Goal: Find specific page/section: Find specific page/section

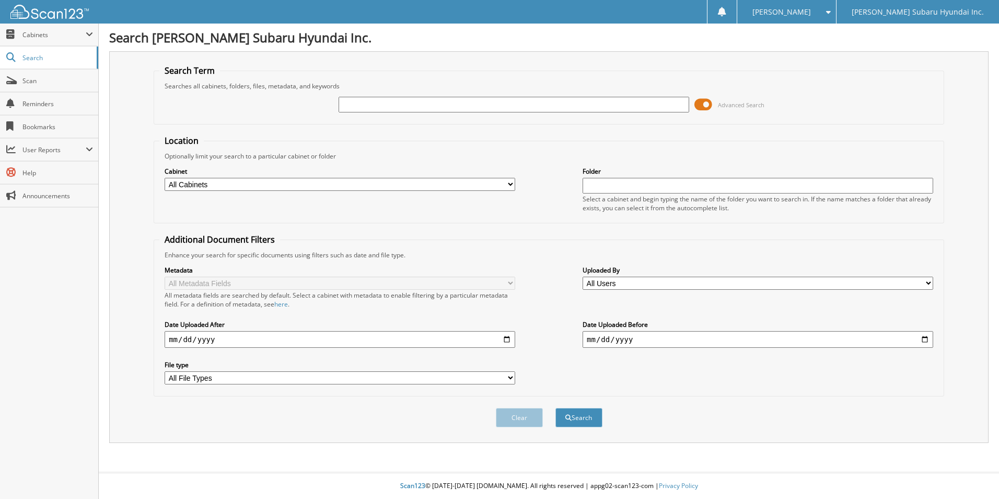
click at [422, 102] on input "text" at bounding box center [514, 105] width 351 height 16
type input "slo8868"
click at [556, 408] on button "Search" at bounding box center [579, 417] width 47 height 19
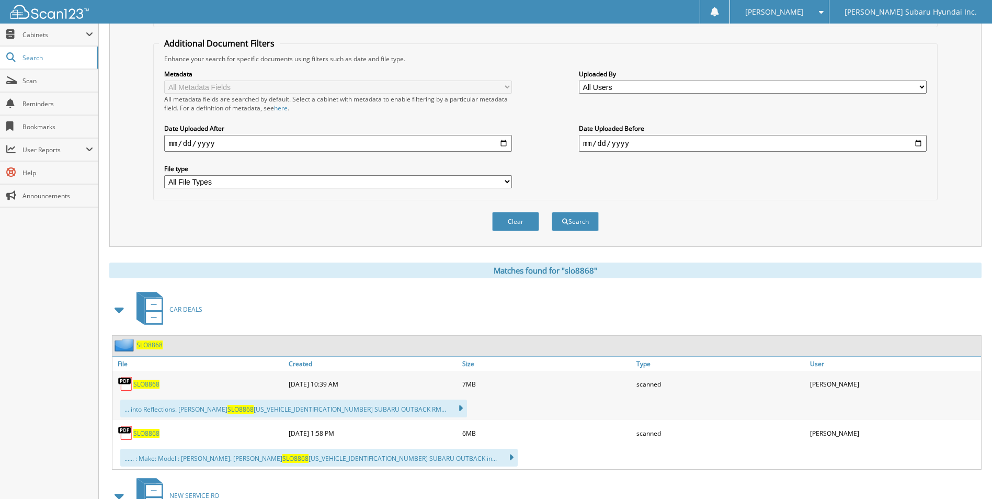
scroll to position [209, 0]
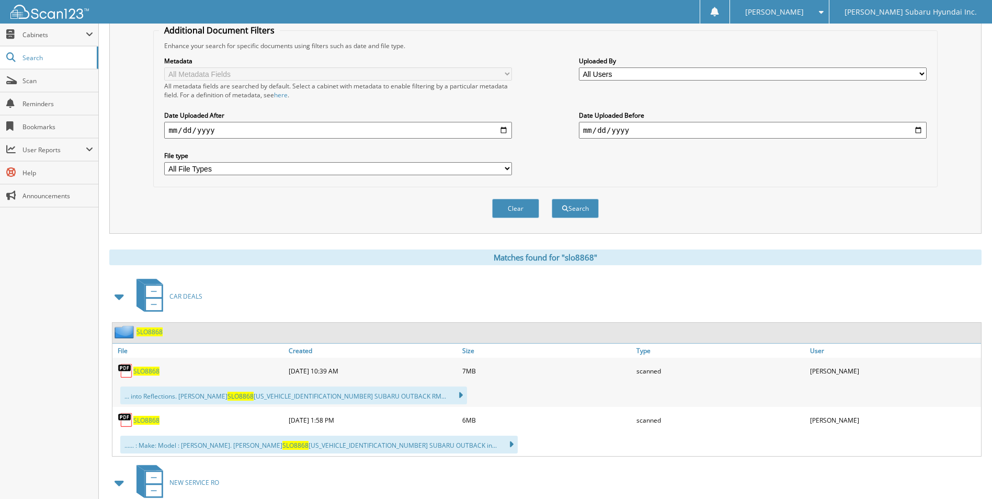
click at [153, 371] on span "SLO8868" at bounding box center [146, 370] width 26 height 9
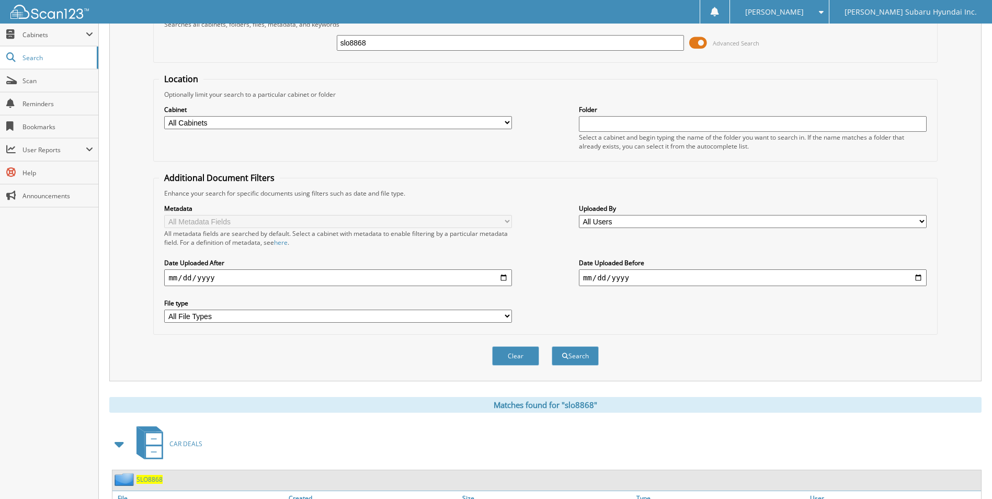
scroll to position [0, 0]
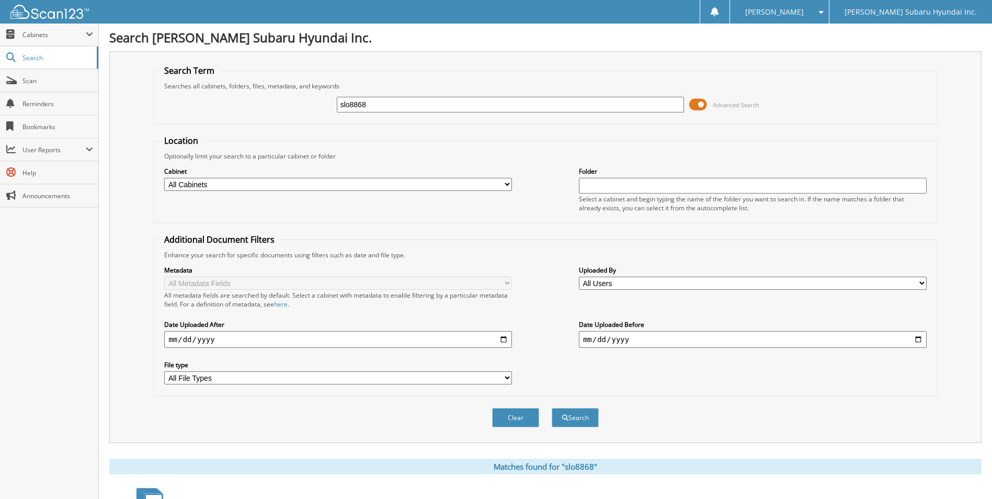
drag, startPoint x: 398, startPoint y: 103, endPoint x: 296, endPoint y: 112, distance: 102.3
click at [296, 112] on div "slo8868 Advanced Search" at bounding box center [545, 104] width 772 height 28
type input "sct5891"
click at [551, 408] on button "Search" at bounding box center [574, 417] width 47 height 19
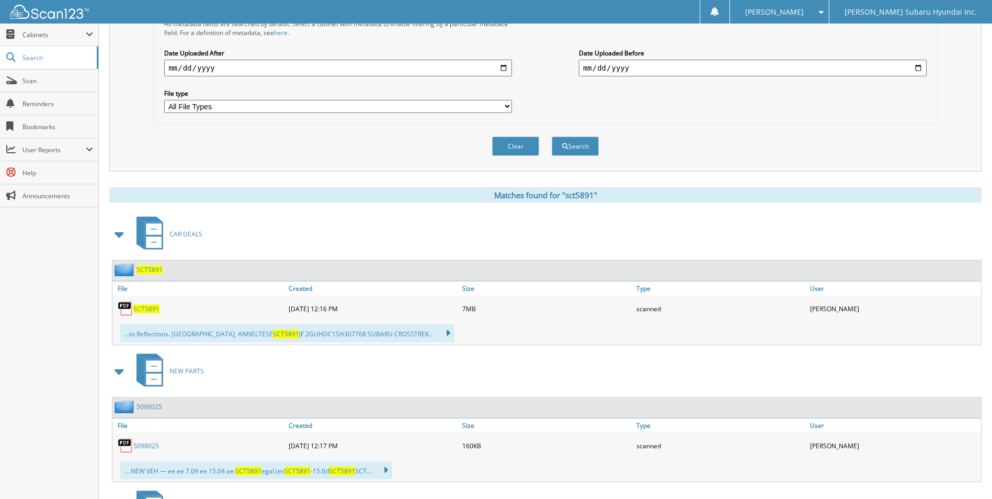
scroll to position [314, 0]
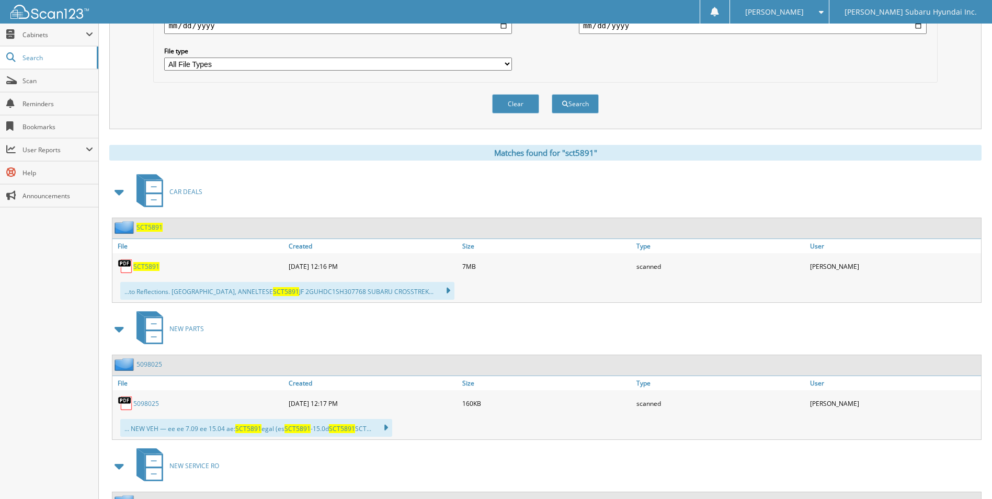
click at [144, 265] on span "SCT5891" at bounding box center [146, 266] width 26 height 9
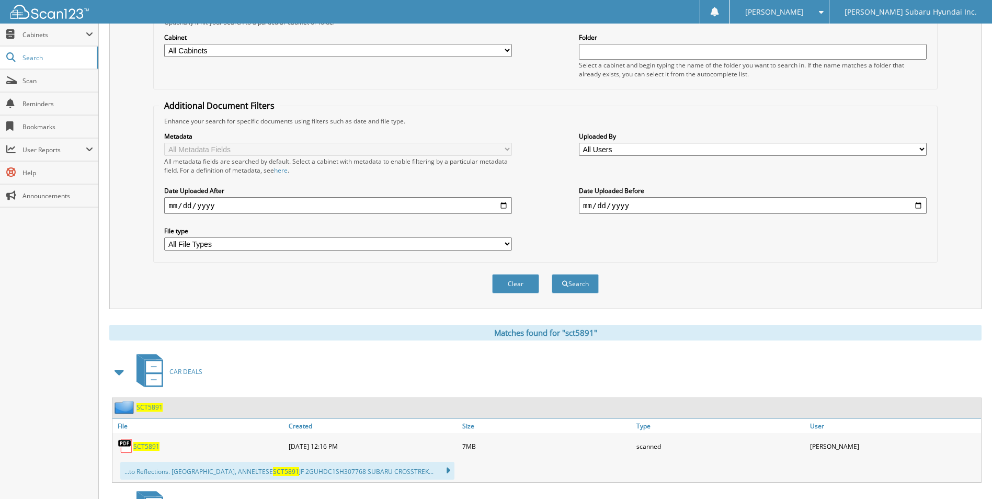
scroll to position [0, 0]
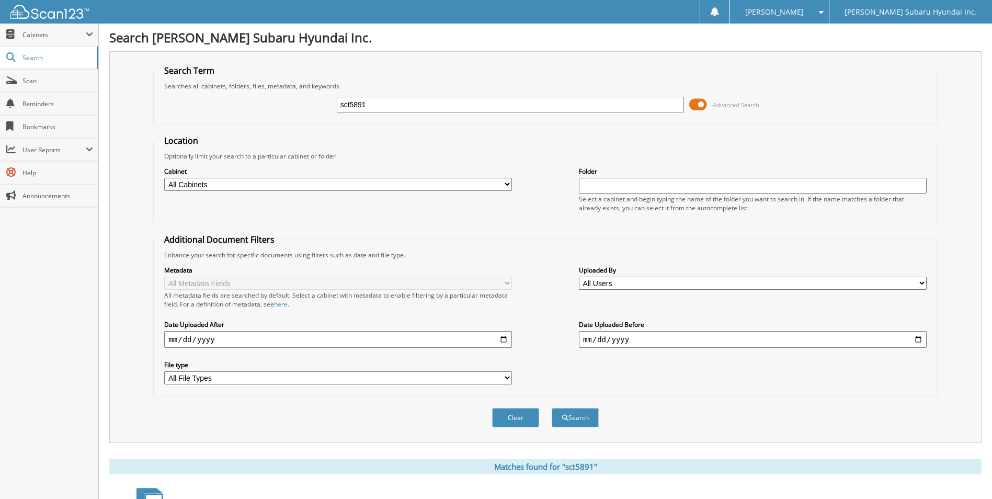
drag, startPoint x: 478, startPoint y: 108, endPoint x: 323, endPoint y: 121, distance: 155.3
click at [323, 121] on fieldset "Search Term Searches all cabinets, folders, files, metadata, and keywords sct58…" at bounding box center [545, 95] width 784 height 60
type input "sim4036"
click at [551, 408] on button "Search" at bounding box center [574, 417] width 47 height 19
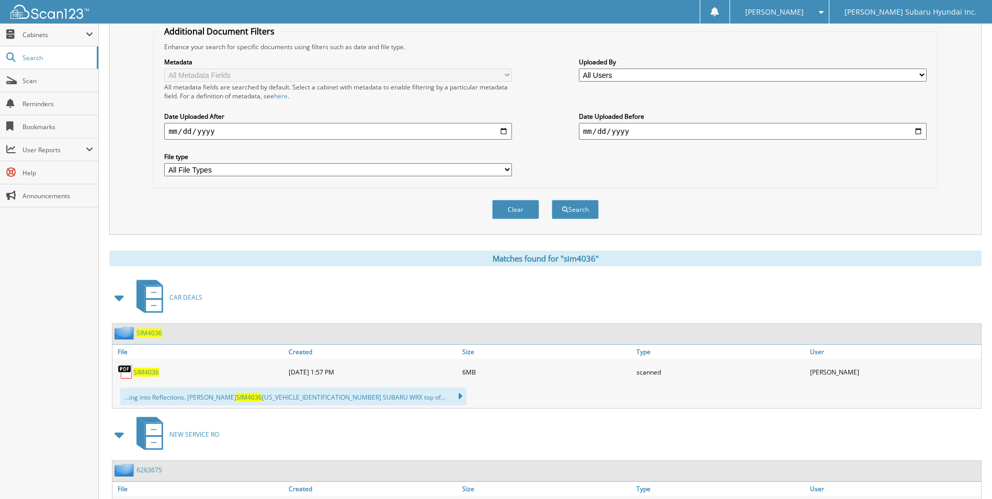
scroll to position [209, 0]
click at [152, 367] on span "SIM4036" at bounding box center [146, 370] width 26 height 9
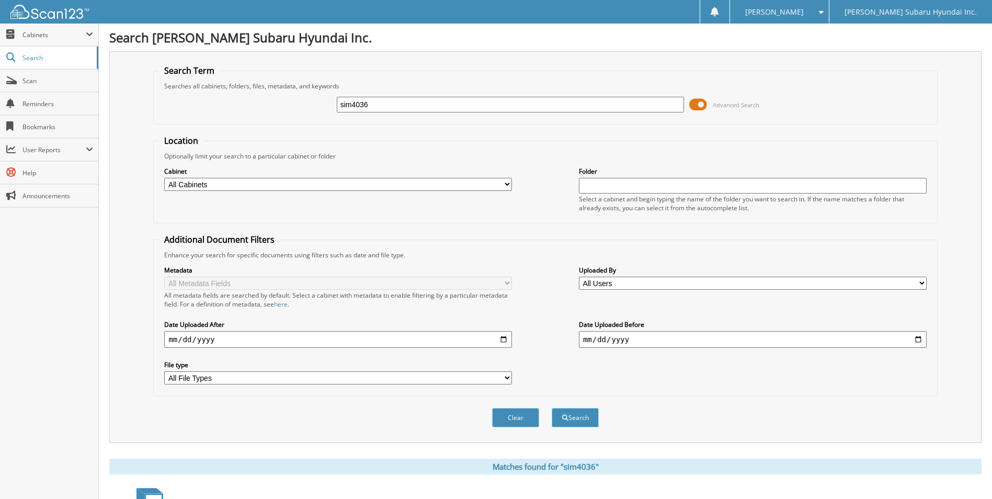
click at [497, 152] on div "Optionally limit your search to a particular cabinet or folder" at bounding box center [545, 156] width 772 height 9
click at [55, 377] on div "Close Cabinets My Company Email Addresses Search Scan" at bounding box center [49, 261] width 99 height 475
drag, startPoint x: 292, startPoint y: 118, endPoint x: 256, endPoint y: 122, distance: 36.3
click at [256, 122] on fieldset "Search Term Searches all cabinets, folders, files, metadata, and keywords sim40…" at bounding box center [545, 95] width 784 height 60
type input "[PERSON_NAME]"
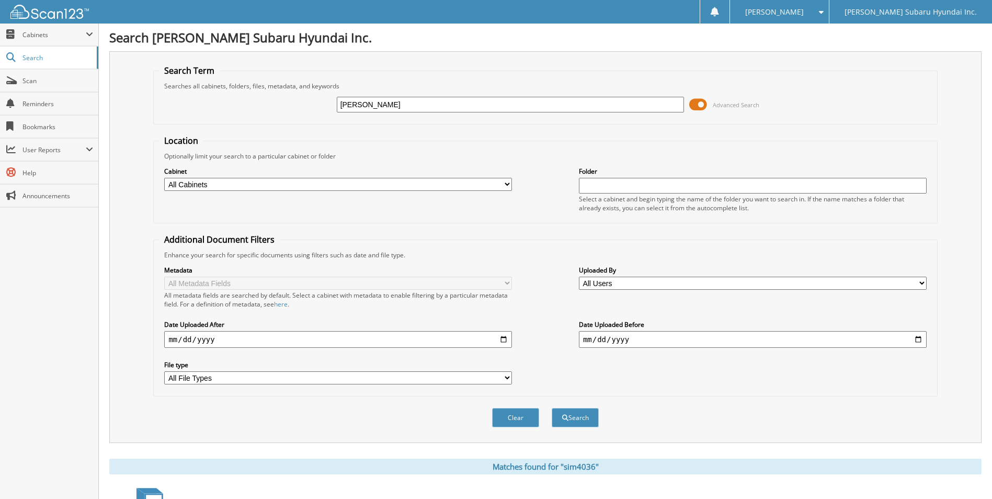
click at [551, 408] on button "Search" at bounding box center [574, 417] width 47 height 19
click at [632, 135] on fieldset "Location Optionally limit your search to a particular cabinet or folder Cabinet…" at bounding box center [545, 179] width 784 height 88
drag, startPoint x: 569, startPoint y: 99, endPoint x: 191, endPoint y: 112, distance: 378.2
click at [191, 112] on div "[PERSON_NAME] Advanced Search" at bounding box center [545, 104] width 772 height 28
type input "sfo5498"
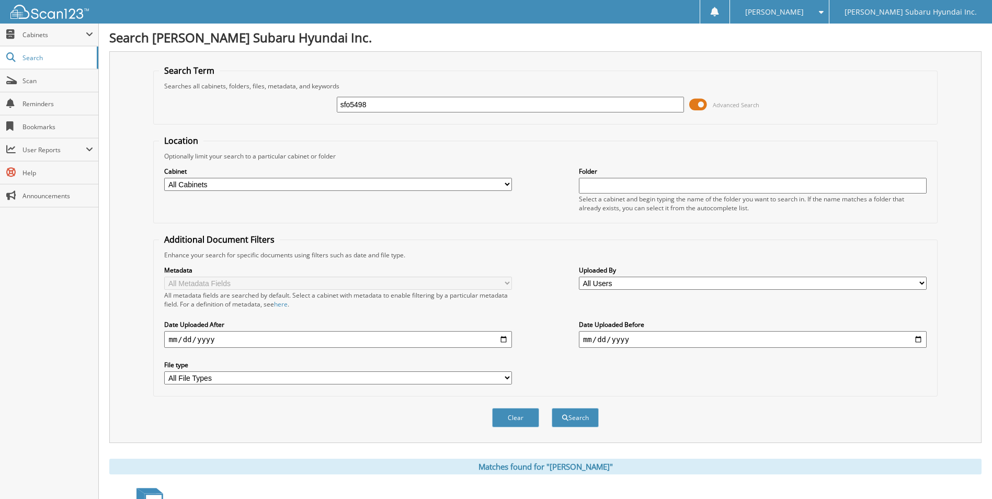
click at [551, 408] on button "Search" at bounding box center [574, 417] width 47 height 19
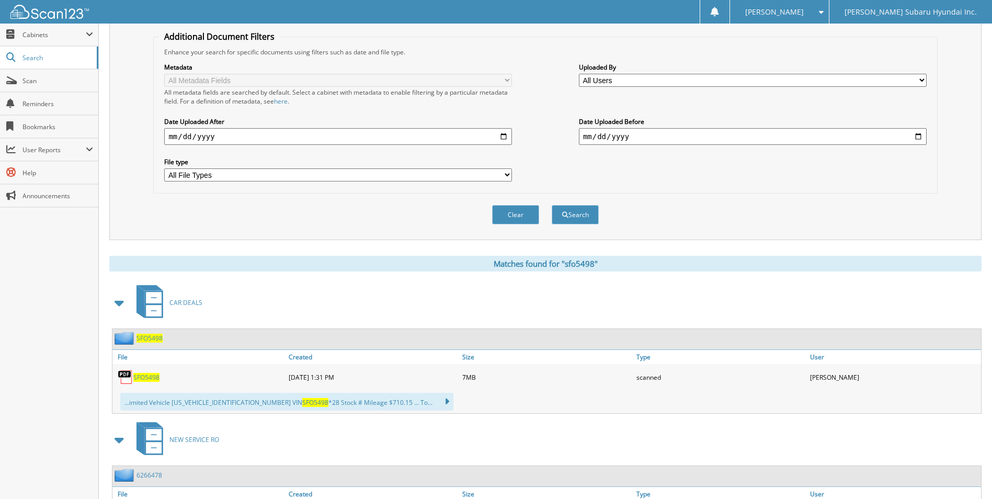
scroll to position [209, 0]
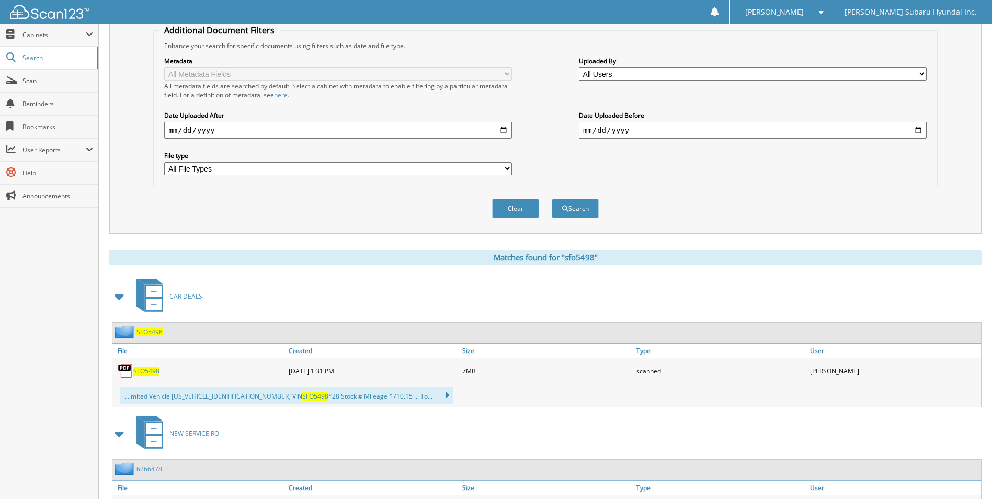
click at [155, 367] on span "SFO5498" at bounding box center [146, 370] width 26 height 9
